Goal: Transaction & Acquisition: Obtain resource

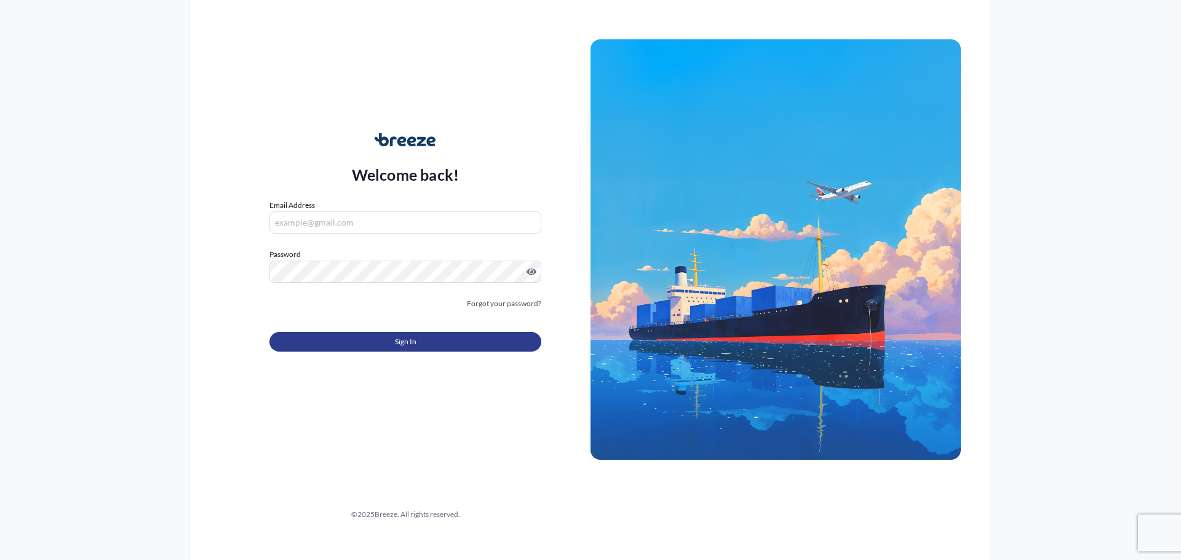
type input "[EMAIL_ADDRESS][DOMAIN_NAME]"
click at [423, 338] on button "Sign In" at bounding box center [405, 342] width 272 height 20
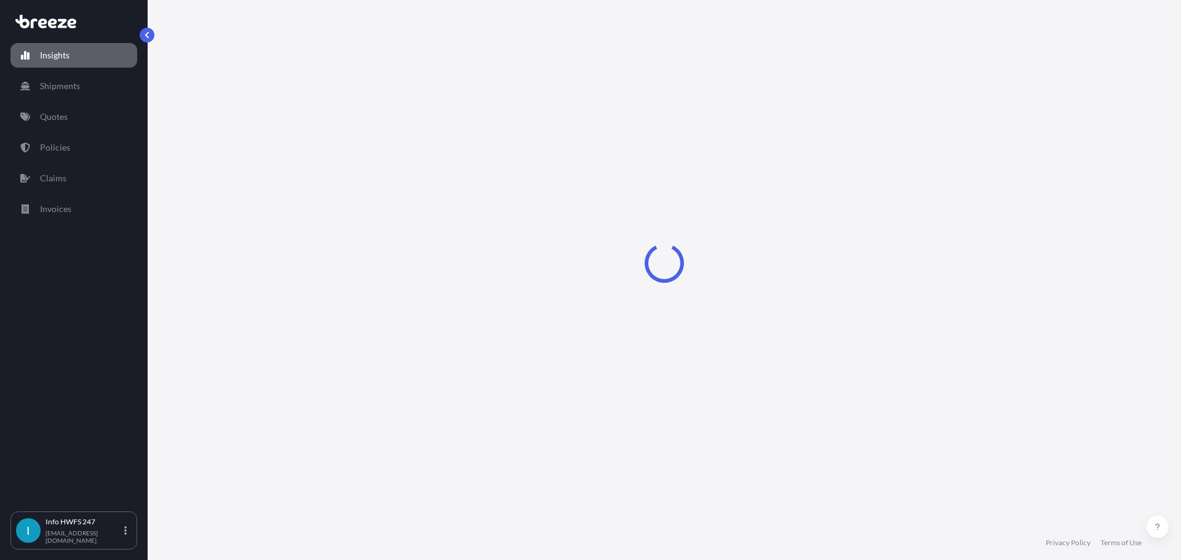
select select "2025"
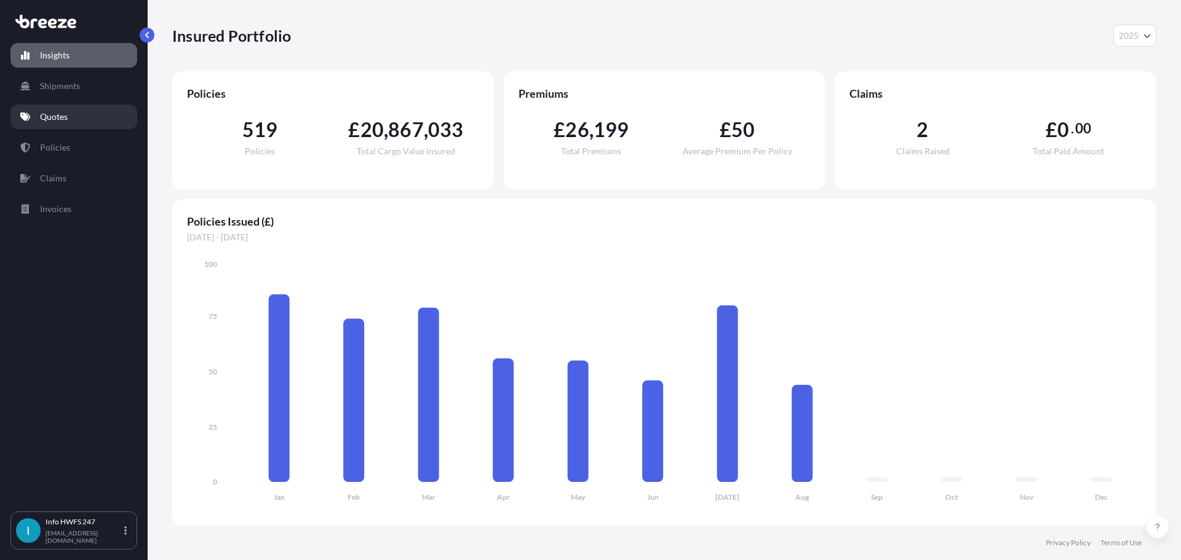
click at [79, 113] on link "Quotes" at bounding box center [73, 117] width 127 height 25
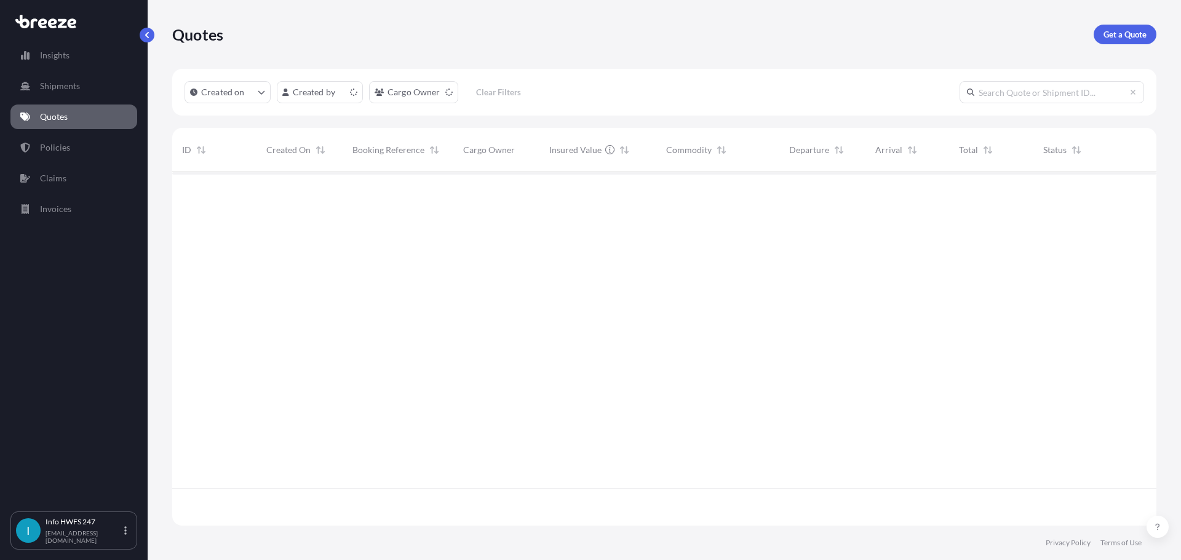
scroll to position [351, 975]
click at [1102, 40] on link "Get a Quote" at bounding box center [1125, 35] width 63 height 20
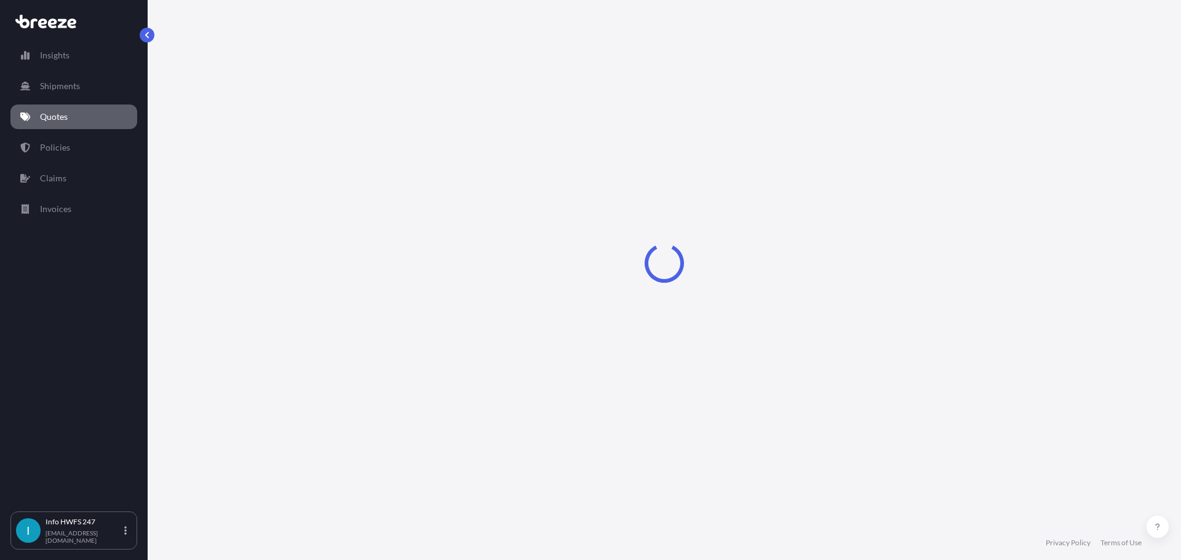
select select "Air"
select select "1"
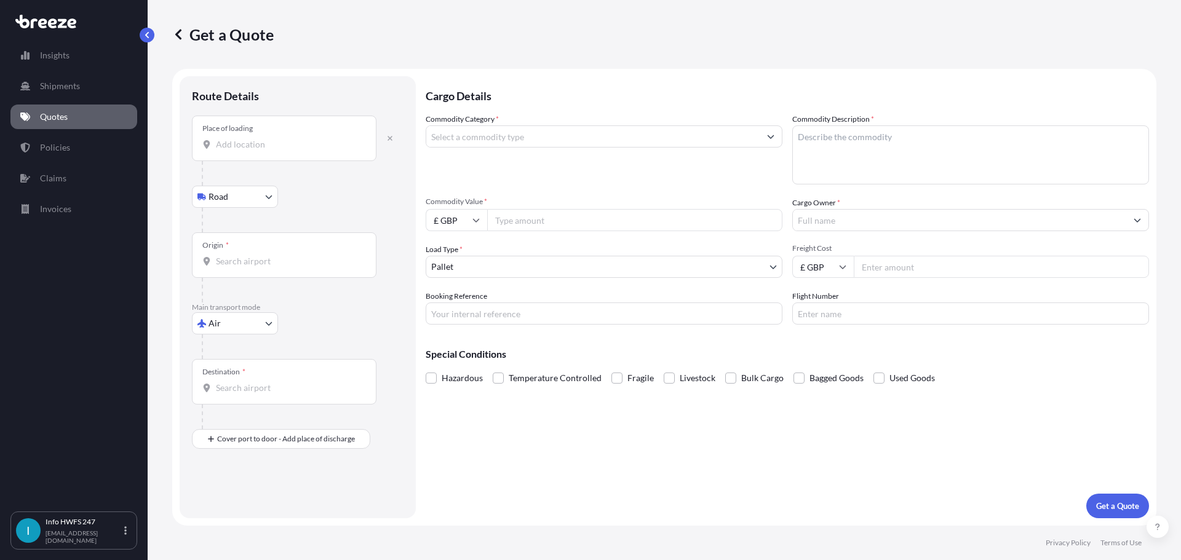
click at [268, 193] on body "Insights Shipments Quotes Policies Claims Invoices I Info HWFS 247 [EMAIL_ADDRE…" at bounding box center [590, 280] width 1181 height 560
click at [243, 317] on body "Insights Shipments Quotes Policies Claims Invoices I Info HWFS 247 [EMAIL_ADDRE…" at bounding box center [590, 280] width 1181 height 560
click at [225, 391] on div "Road" at bounding box center [235, 400] width 76 height 22
select select "Road"
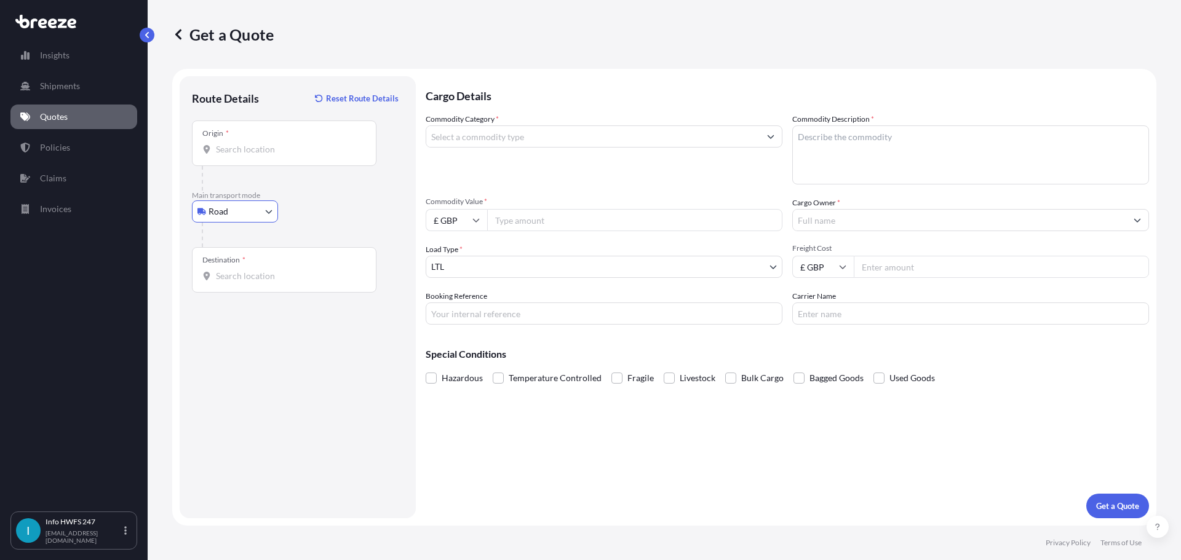
click at [256, 153] on input "Origin *" at bounding box center [288, 149] width 145 height 12
click at [258, 138] on div "Origin * 93290" at bounding box center [284, 144] width 185 height 46
click at [258, 143] on input "93290" at bounding box center [288, 149] width 145 height 12
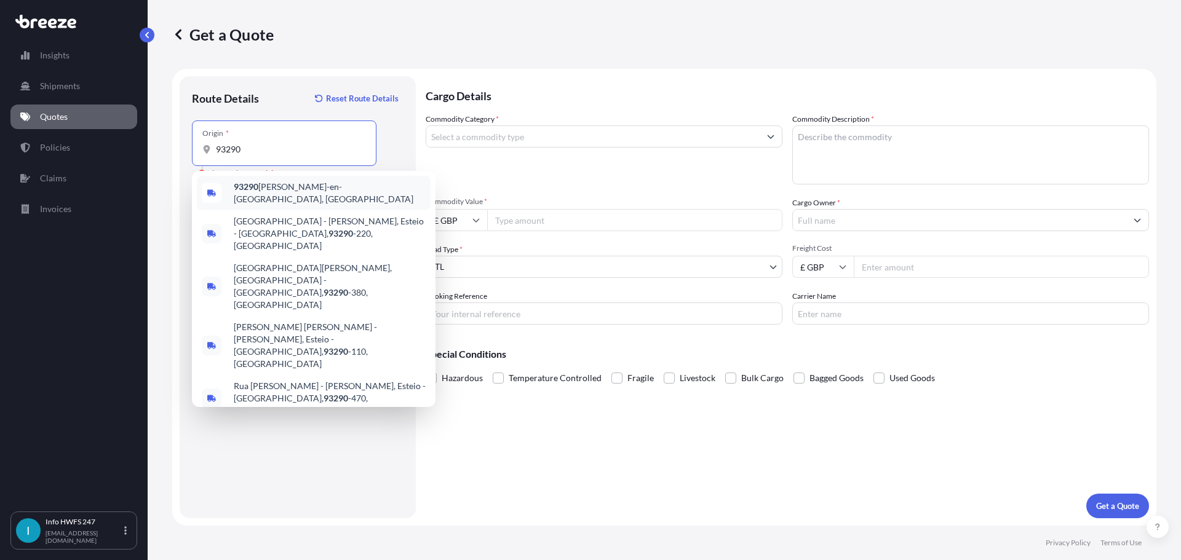
click at [288, 189] on span "93290 [PERSON_NAME]-en-[GEOGRAPHIC_DATA], [GEOGRAPHIC_DATA]" at bounding box center [330, 193] width 192 height 25
type input "93290 [PERSON_NAME]-en-[GEOGRAPHIC_DATA], [GEOGRAPHIC_DATA]"
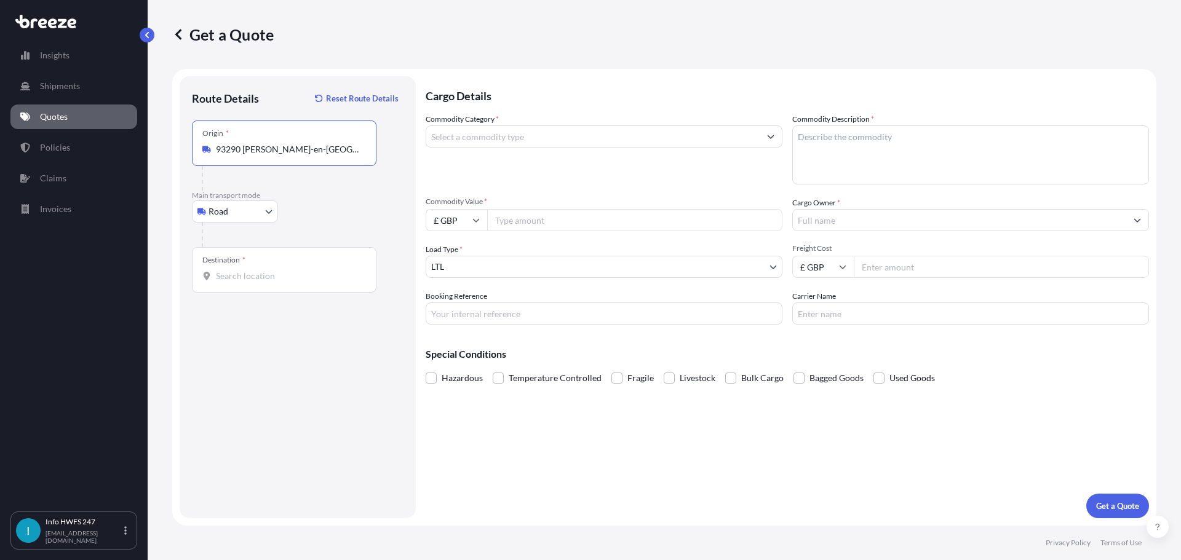
click at [279, 274] on input "Destination *" at bounding box center [288, 276] width 145 height 12
click at [320, 324] on div "Southampton SO18 2HG , [GEOGRAPHIC_DATA]" at bounding box center [314, 320] width 234 height 34
type input "Southampton SO18 2HG, [GEOGRAPHIC_DATA]"
click at [496, 126] on div at bounding box center [604, 137] width 357 height 22
click at [503, 133] on input "Commodity Category *" at bounding box center [592, 137] width 333 height 22
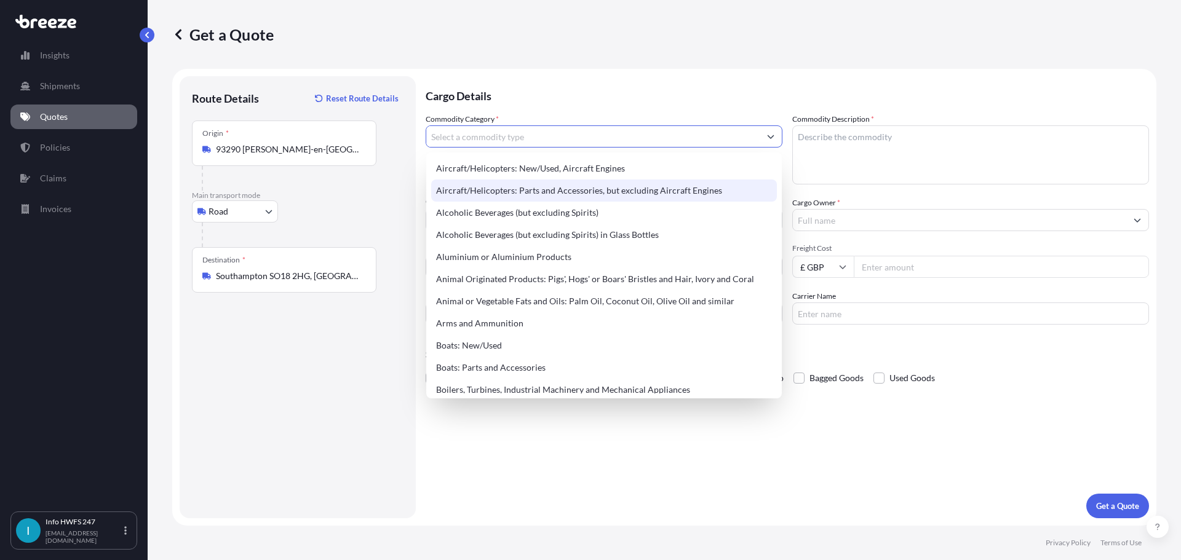
click at [559, 195] on div "Aircraft/Helicopters: Parts and Accessories, but excluding Aircraft Engines" at bounding box center [604, 191] width 346 height 22
type input "Aircraft/Helicopters: Parts and Accessories, but excluding Aircraft Engines"
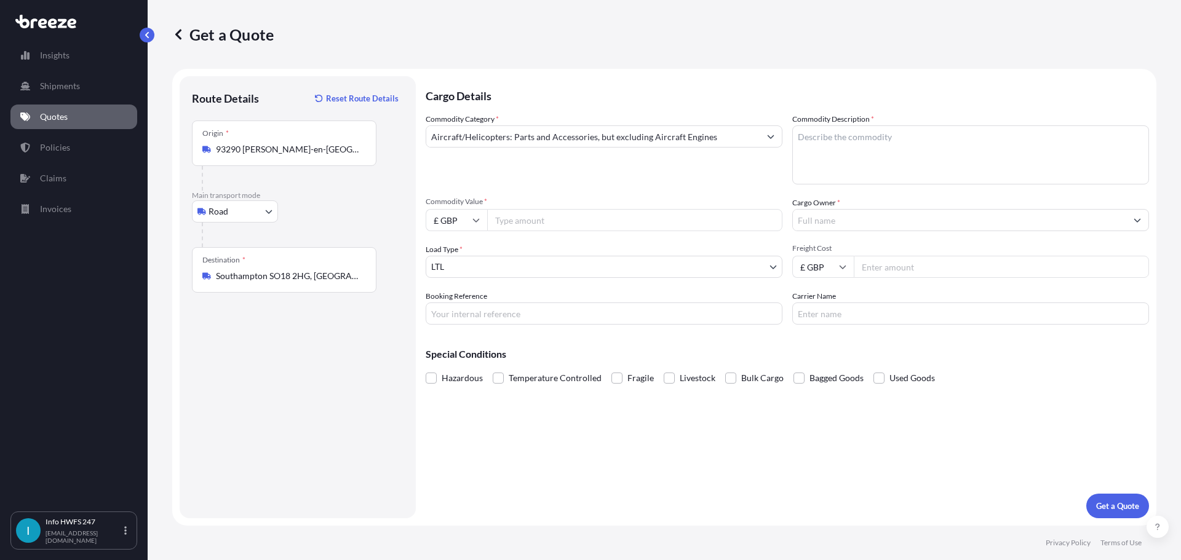
click at [520, 228] on input "Commodity Value *" at bounding box center [634, 220] width 295 height 22
click at [468, 228] on input "£ GBP" at bounding box center [457, 220] width 62 height 22
click at [458, 305] on div "$ USD" at bounding box center [457, 305] width 52 height 23
type input "$ USD"
click at [560, 221] on input "Commodity Value *" at bounding box center [634, 220] width 295 height 22
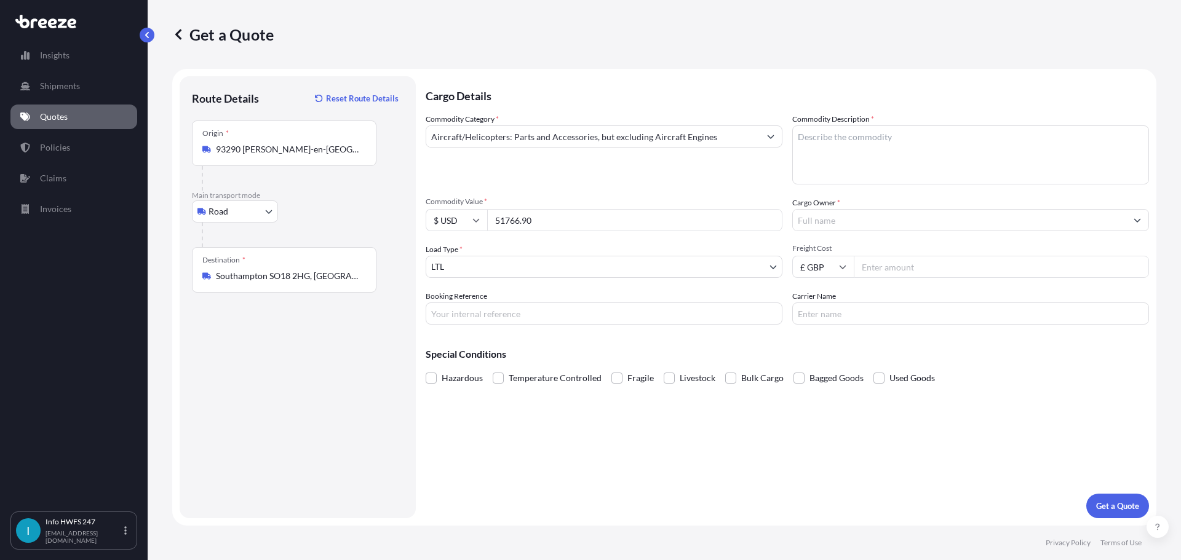
type input "51766.90"
click at [573, 263] on body "15 options available. Insights Shipments Quotes Policies Claims Invoices I Info…" at bounding box center [590, 280] width 1181 height 560
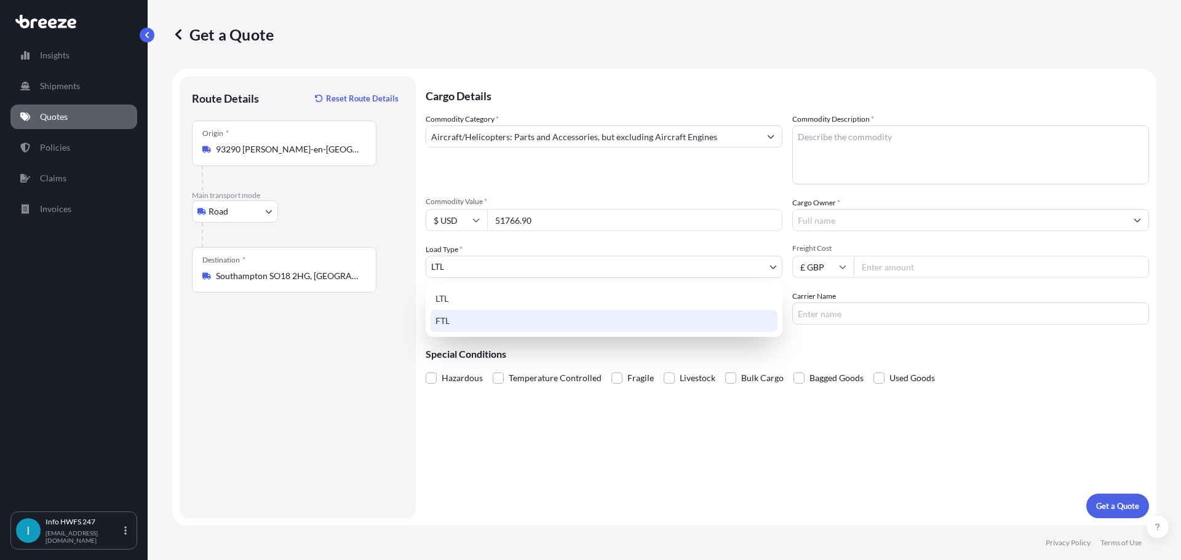
click at [534, 324] on div "FTL" at bounding box center [604, 321] width 347 height 22
select select "2"
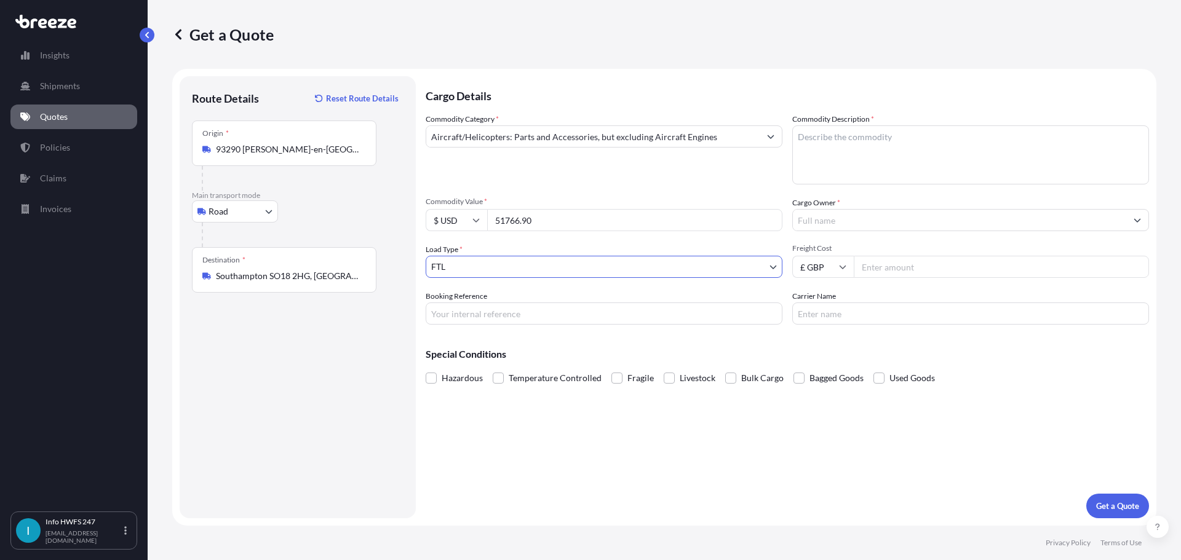
click at [534, 313] on input "Booking Reference" at bounding box center [604, 314] width 357 height 22
drag, startPoint x: 517, startPoint y: 307, endPoint x: 375, endPoint y: 297, distance: 141.8
click at [375, 297] on form "Route Details Reset Route Details Place of loading Road Road Rail Origin * 9329…" at bounding box center [664, 297] width 984 height 457
type input "HI165470"
click at [898, 146] on textarea "Commodity Description *" at bounding box center [970, 155] width 357 height 59
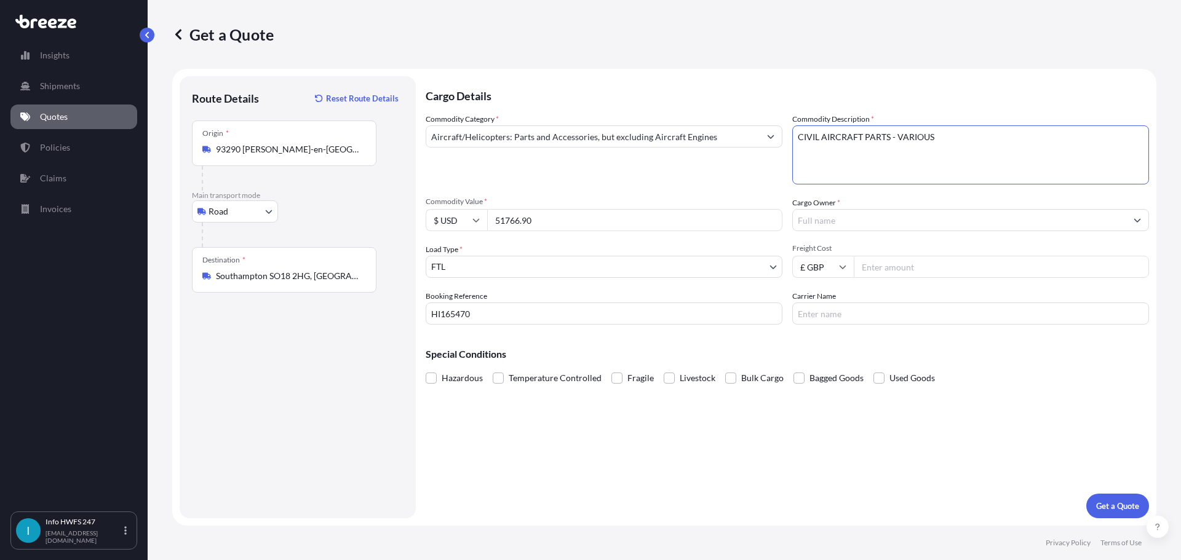
type textarea "CIVIL AIRCRAFT PARTS - VARIOUS"
click at [674, 226] on input "51766.90" at bounding box center [634, 220] width 295 height 22
click at [890, 239] on div "Commodity Category * Aircraft/Helicopters: Parts and Accessories, but excluding…" at bounding box center [788, 219] width 724 height 212
click at [888, 225] on input "Cargo Owner *" at bounding box center [959, 220] width 333 height 22
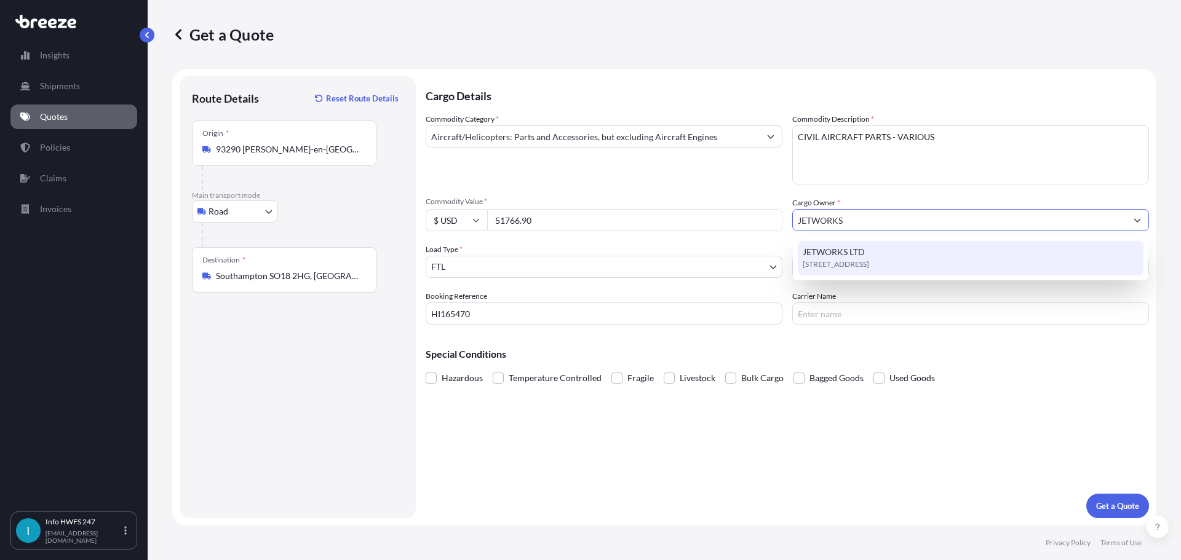
click at [889, 251] on div "[STREET_ADDRESS]" at bounding box center [971, 258] width 346 height 34
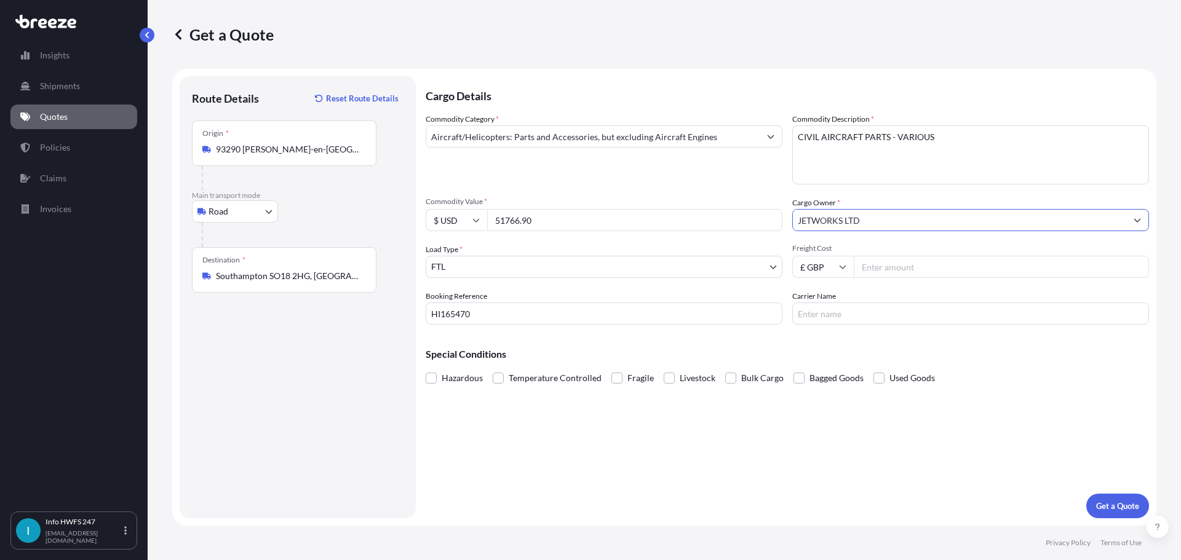
type input "JETWORKS LTD"
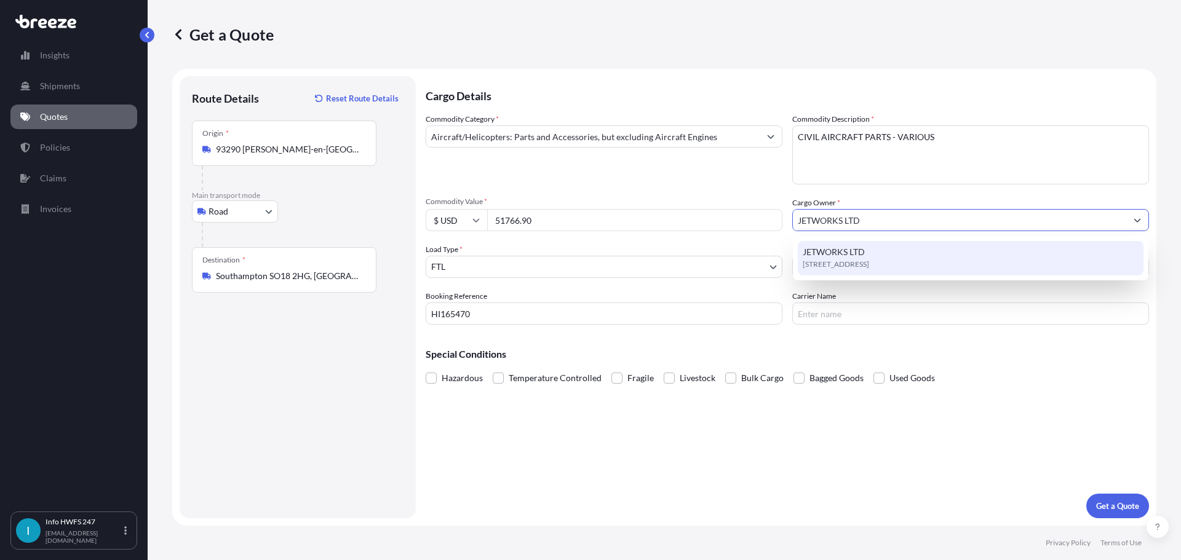
click at [960, 257] on div "[STREET_ADDRESS]" at bounding box center [971, 258] width 346 height 34
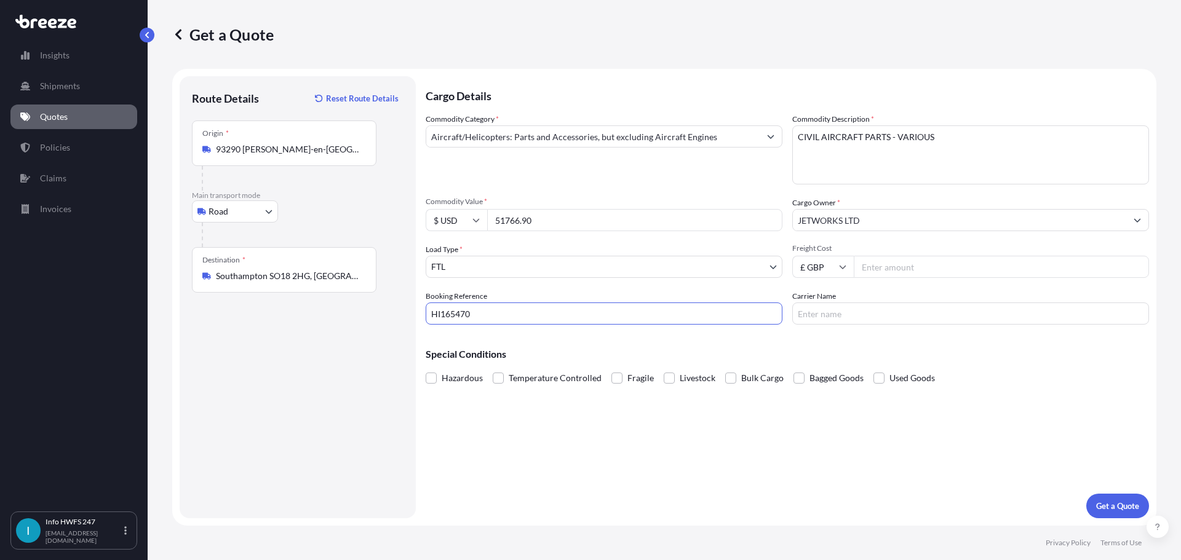
click at [933, 313] on input "Carrier Name" at bounding box center [970, 314] width 357 height 22
type input "EURO24"
click at [464, 375] on span "Hazardous" at bounding box center [462, 378] width 41 height 18
click at [426, 369] on input "Hazardous" at bounding box center [426, 369] width 0 height 0
click at [1118, 495] on button "Get a Quote" at bounding box center [1118, 506] width 63 height 25
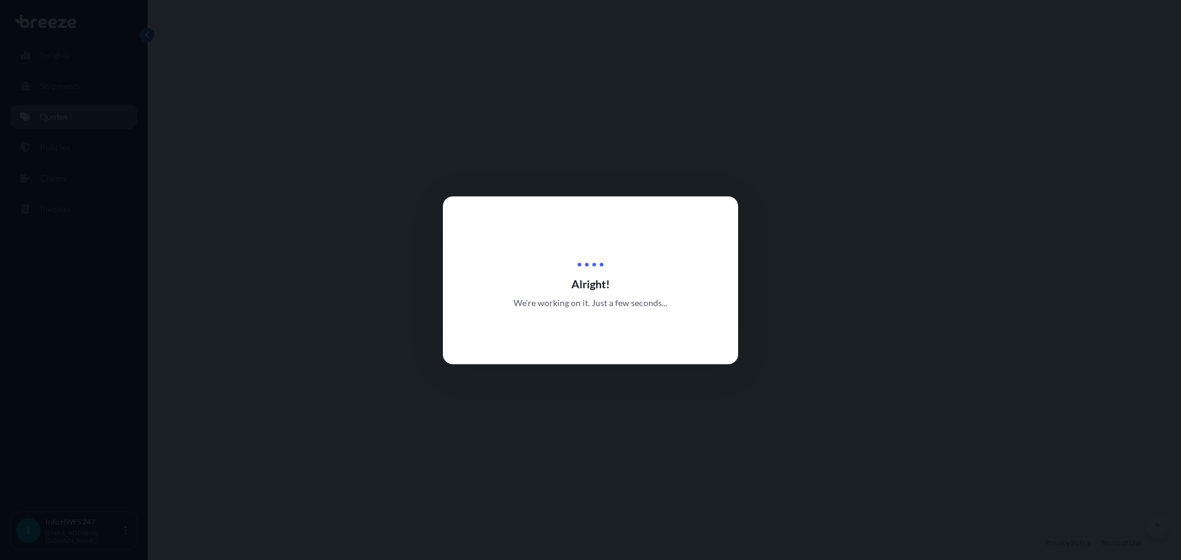
select select "Road"
select select "2"
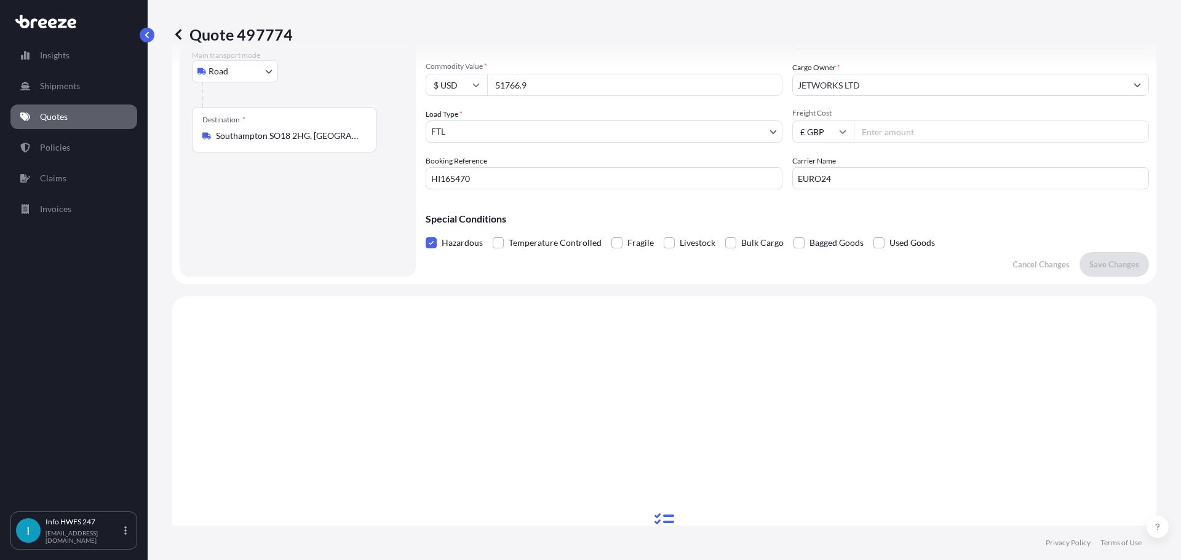
scroll to position [431, 0]
